Goal: Task Accomplishment & Management: Complete application form

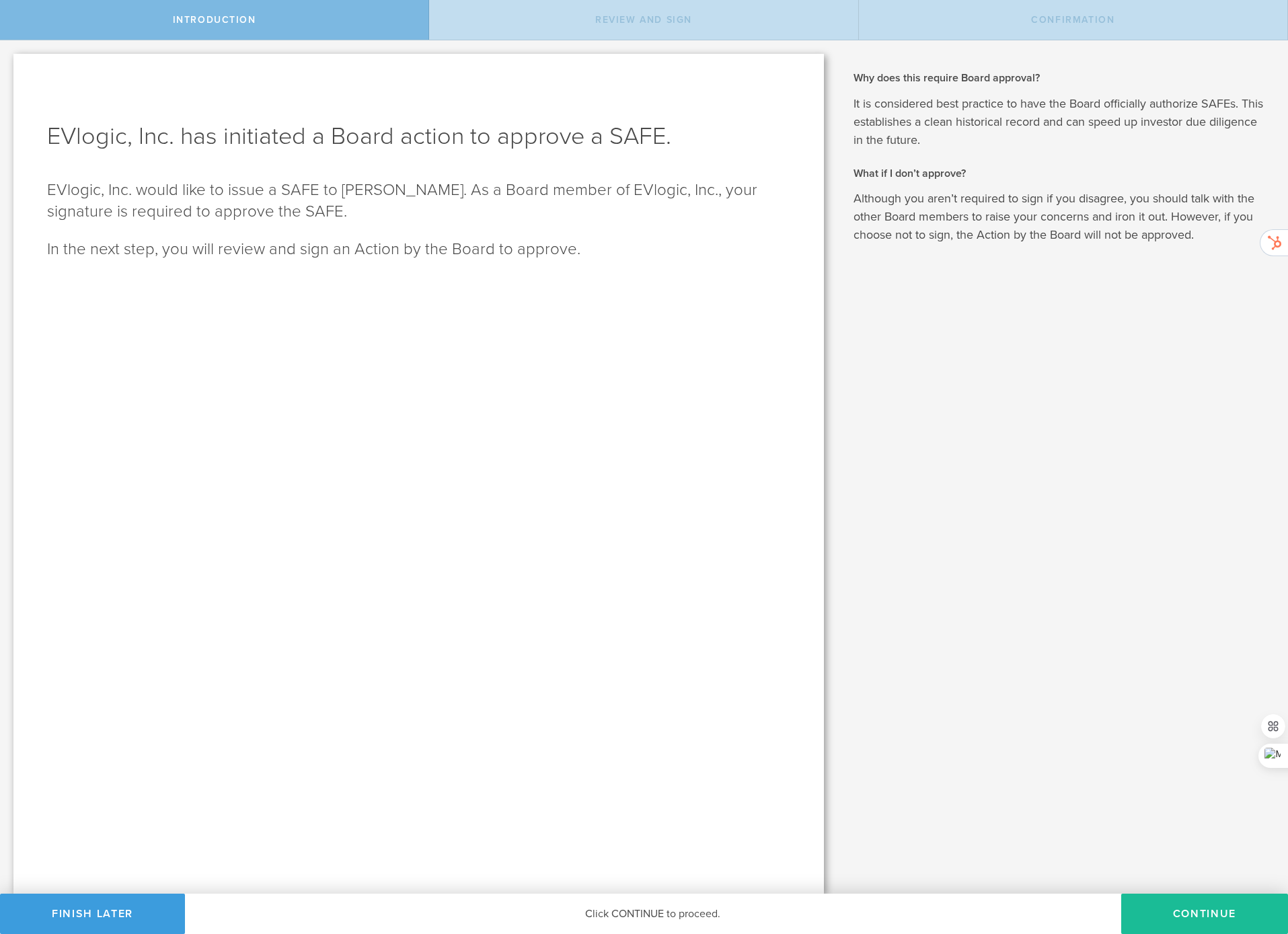
click at [1195, 906] on button "Continue" at bounding box center [1204, 914] width 167 height 40
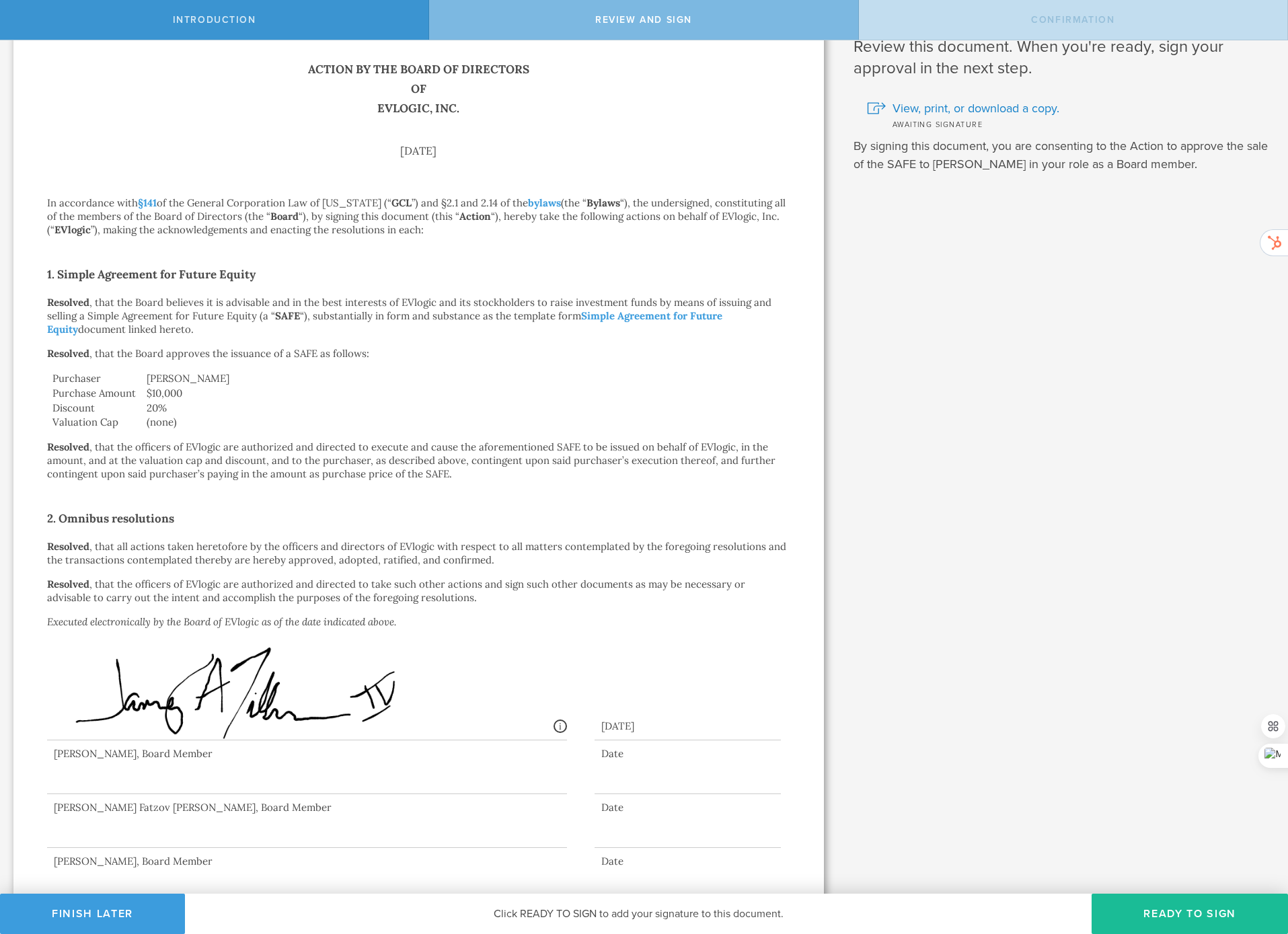
scroll to position [69, 0]
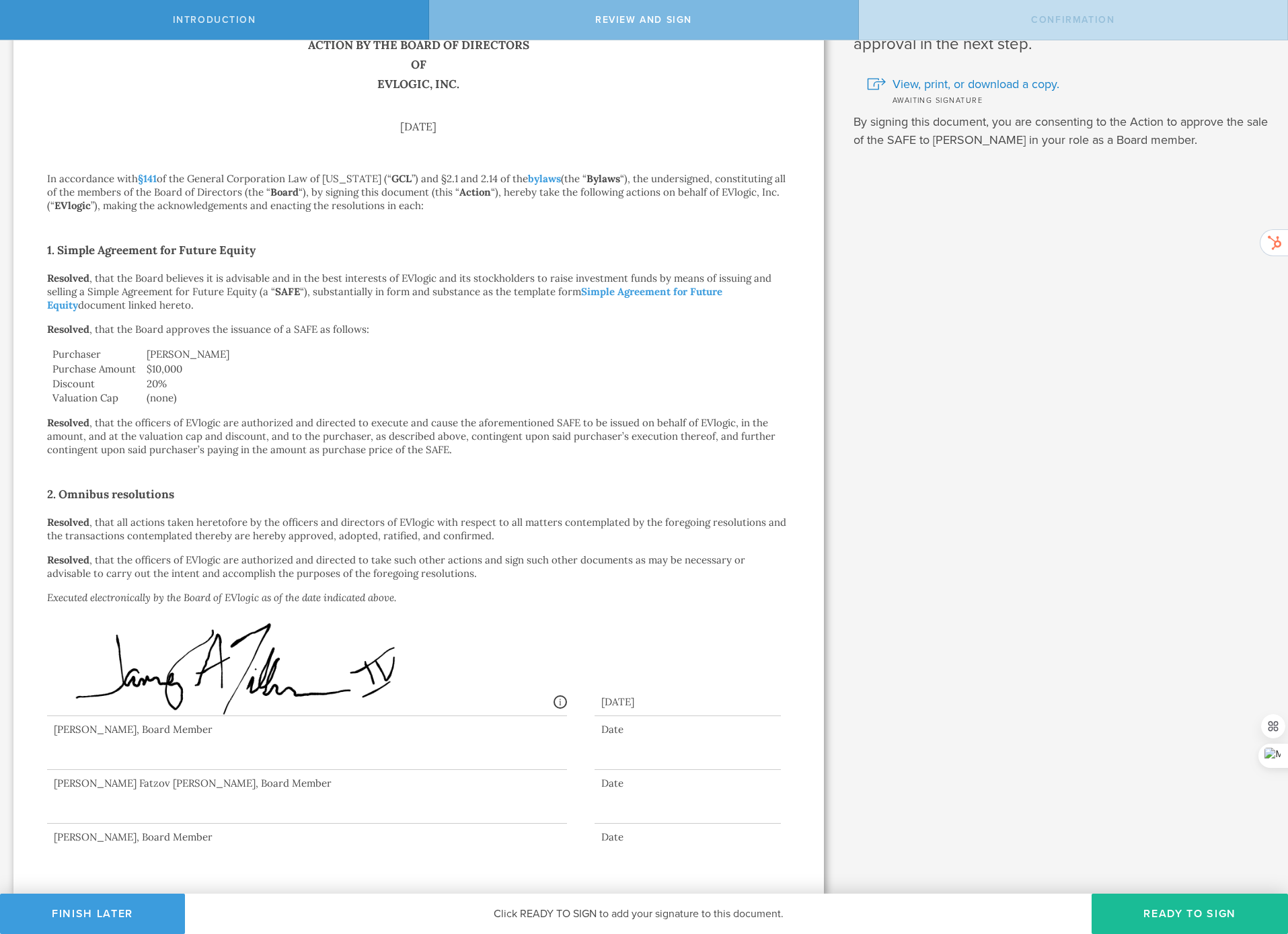
click at [1164, 908] on button "Ready to Sign" at bounding box center [1189, 914] width 196 height 40
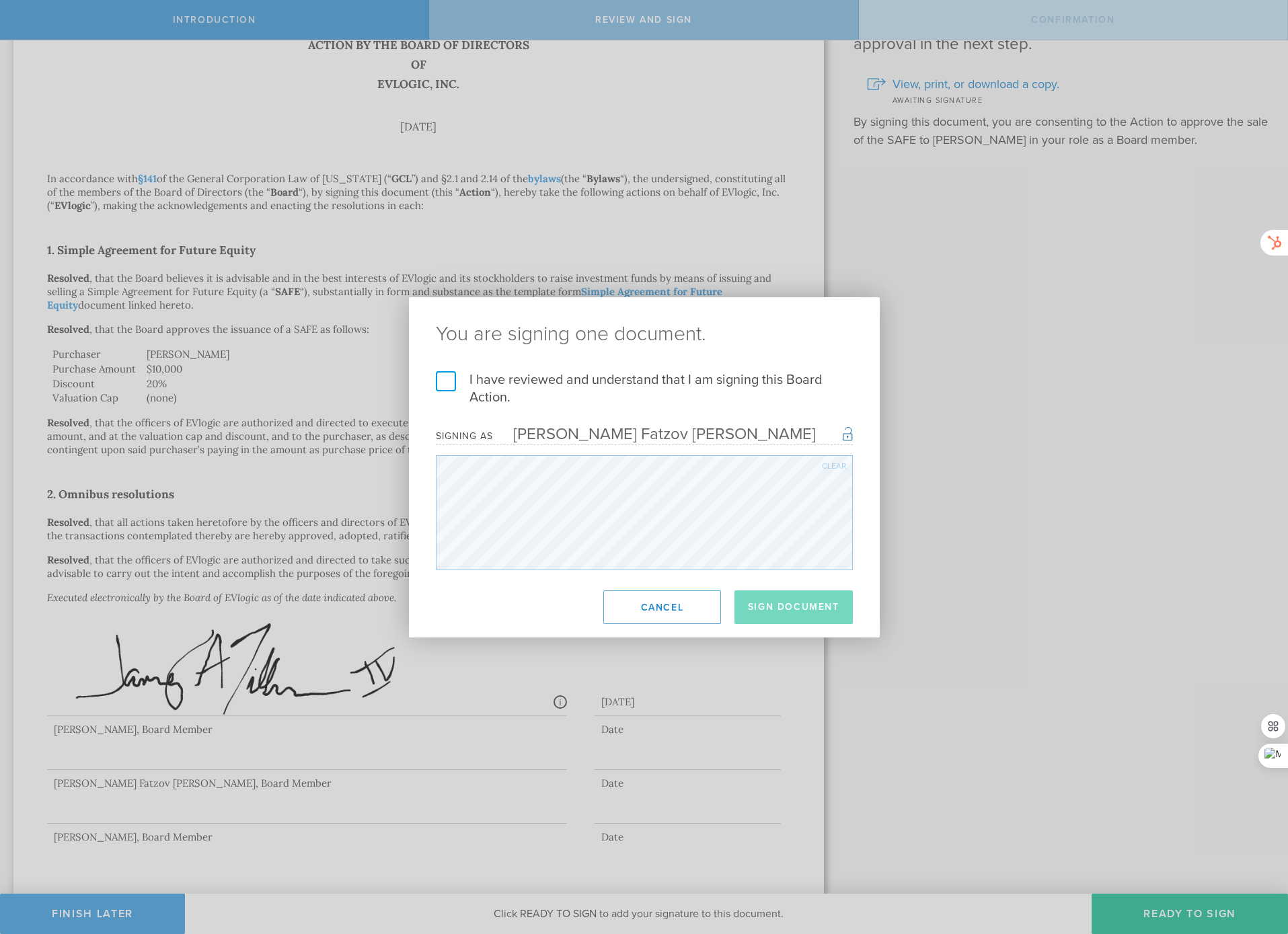
drag, startPoint x: 445, startPoint y: 379, endPoint x: 503, endPoint y: 358, distance: 61.7
click at [458, 375] on label "I have reviewed and understand that I am signing this Board Action." at bounding box center [644, 389] width 417 height 35
click at [0, 0] on input "I have reviewed and understand that I am signing this Board Action." at bounding box center [0, 0] width 0 height 0
click at [792, 611] on button "Sign Document" at bounding box center [794, 607] width 118 height 33
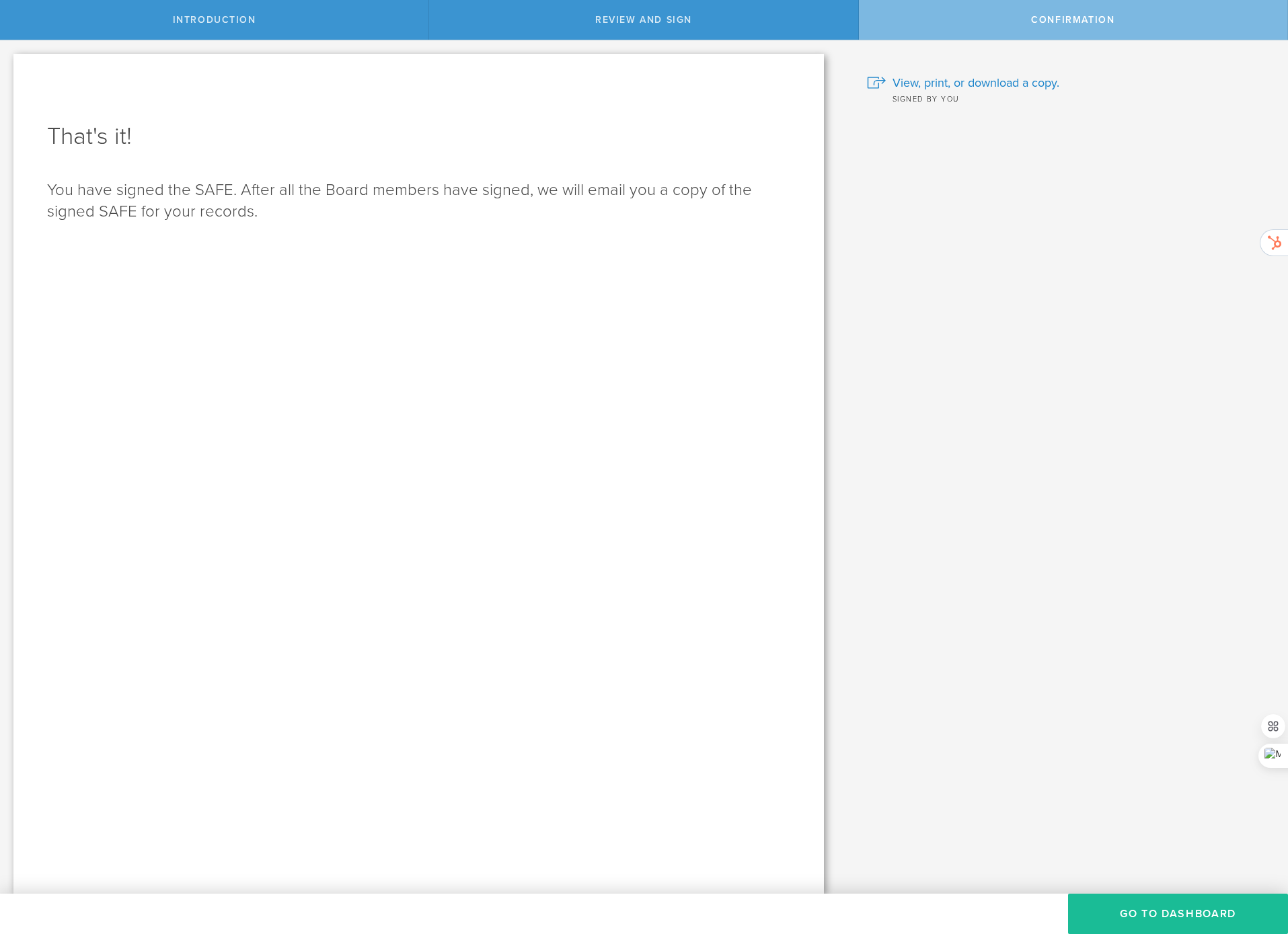
scroll to position [0, 0]
click at [1150, 924] on button "Go to Dashboard" at bounding box center [1178, 914] width 220 height 40
